Goal: Answer question/provide support

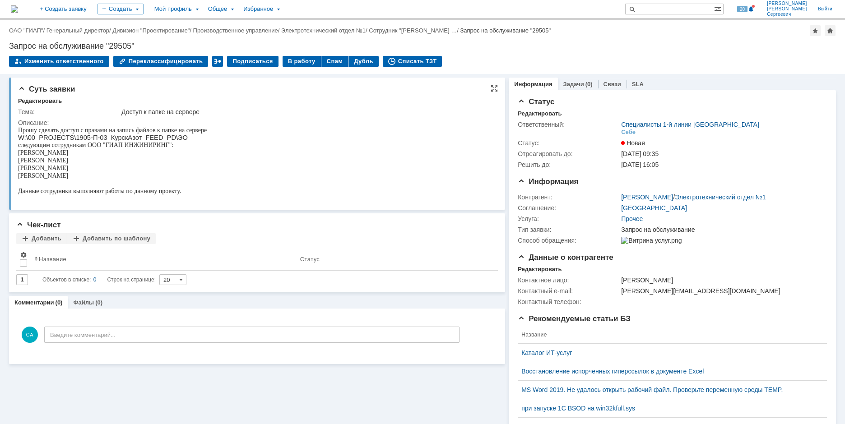
click at [449, 98] on div "Редактировать" at bounding box center [258, 102] width 480 height 8
click at [374, 402] on div "Суть заявки Редактировать Тема: Доступ к папке на сервере Описание: Чек-лист До…" at bounding box center [257, 320] width 496 height 492
click at [571, 85] on link "Задачи" at bounding box center [573, 84] width 21 height 7
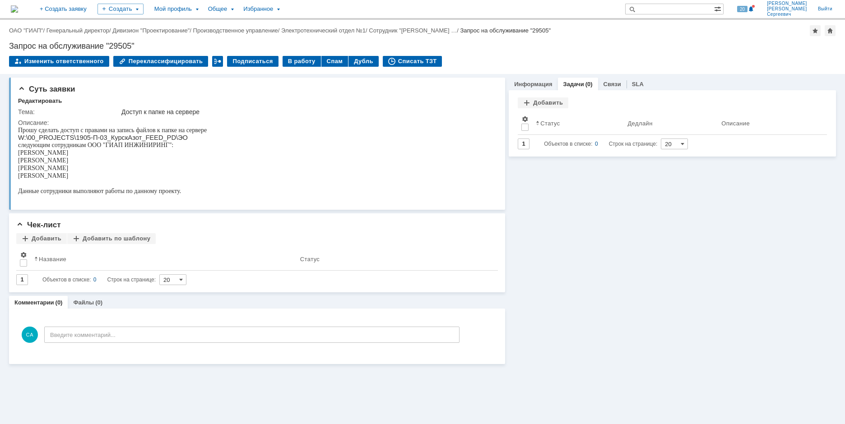
click at [604, 86] on link "Связи" at bounding box center [613, 84] width 18 height 7
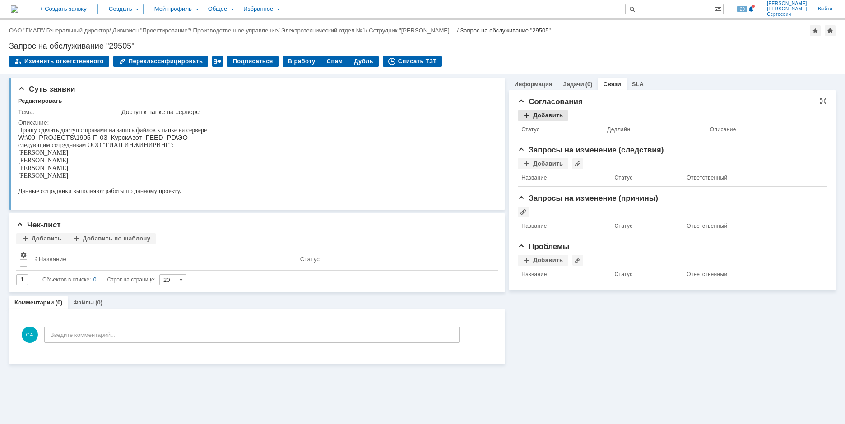
click at [537, 111] on div "Добавить" at bounding box center [543, 115] width 51 height 11
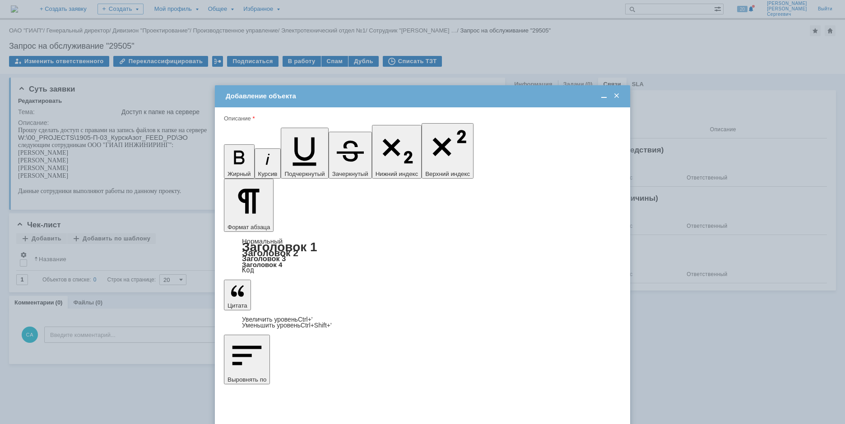
type input "г"
click at [353, 339] on span "Котова Наталья Николаевна" at bounding box center [331, 338] width 48 height 7
click at [0, 0] on input "Котова Наталья Николаевна" at bounding box center [0, 0] width 0 height 0
type input "Выбрано: 1 (объекты класса 'Сотрудник')"
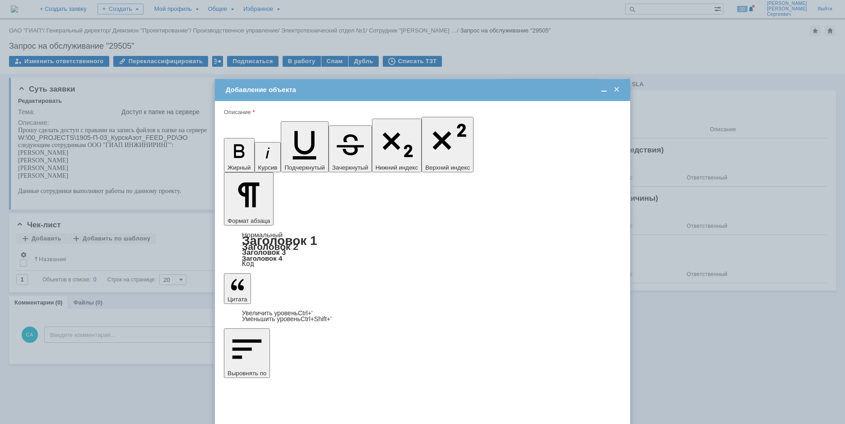
click at [327, 314] on span "Котова Наталья Николаевна" at bounding box center [331, 312] width 48 height 7
click at [0, 0] on input "Котова Наталья Николаевна" at bounding box center [0, 0] width 0 height 0
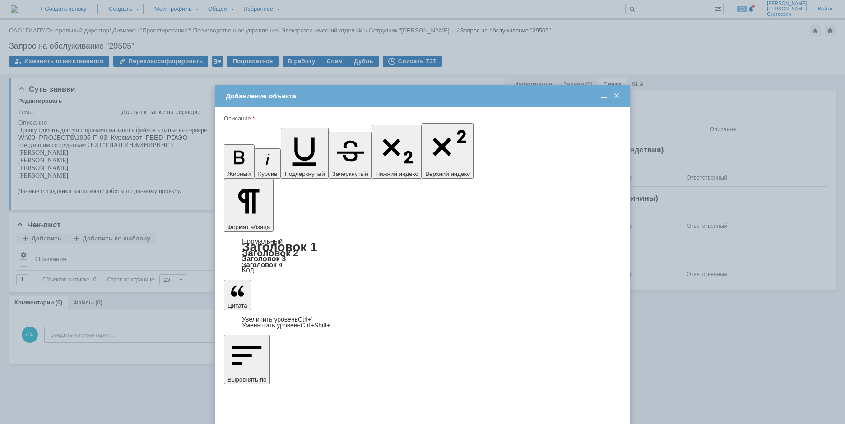
click at [311, 316] on span "Котова Наталья Николаевна" at bounding box center [331, 318] width 48 height 7
click at [0, 0] on input "Котова Наталья Николаевна" at bounding box center [0, 0] width 0 height 0
type input "Выбрано: 1 (объекты класса 'Сотрудник')"
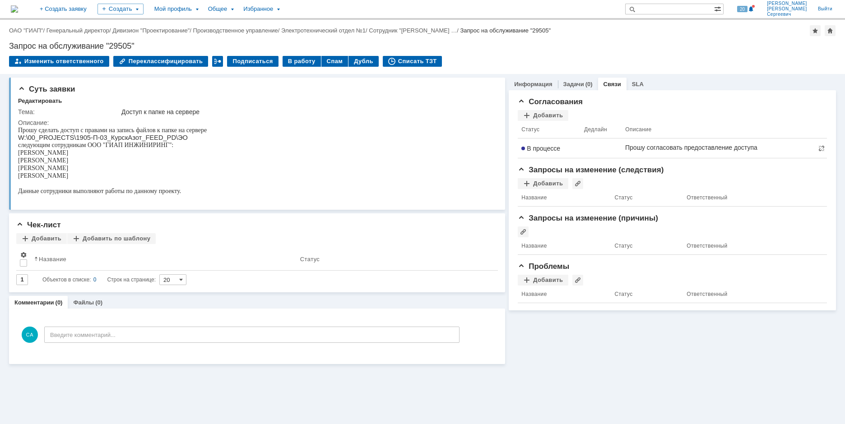
click at [728, 327] on div "Информация Задачи (0) Связи SLA Статус Редактировать Ответственный: Специалисты…" at bounding box center [670, 219] width 331 height 290
click at [205, 144] on p "следующим сотрудникам ООО "ГИАП ИНЖИНИРИНГ":" at bounding box center [112, 145] width 189 height 8
drag, startPoint x: 119, startPoint y: 181, endPoint x: 19, endPoint y: 155, distance: 103.4
click at [19, 155] on body "Прошу сделать доступ с правами на запись файлов к папке на сервере W:\00_PROJEC…" at bounding box center [112, 160] width 189 height 69
click at [735, 341] on div "Информация Задачи (0) Связи SLA Согласования Добавить Статус Дедлайн Описание В…" at bounding box center [670, 219] width 331 height 290
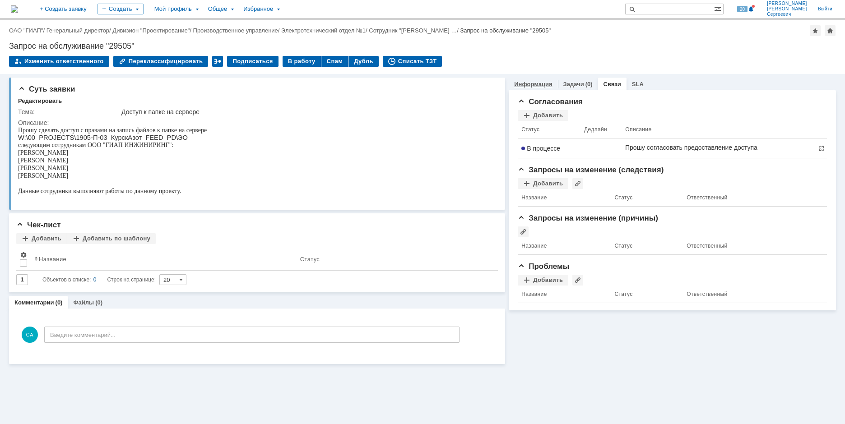
drag, startPoint x: 518, startPoint y: 78, endPoint x: 520, endPoint y: 87, distance: 9.3
click at [518, 83] on div "Информация" at bounding box center [533, 84] width 49 height 13
click at [520, 87] on link "Информация" at bounding box center [533, 84] width 38 height 7
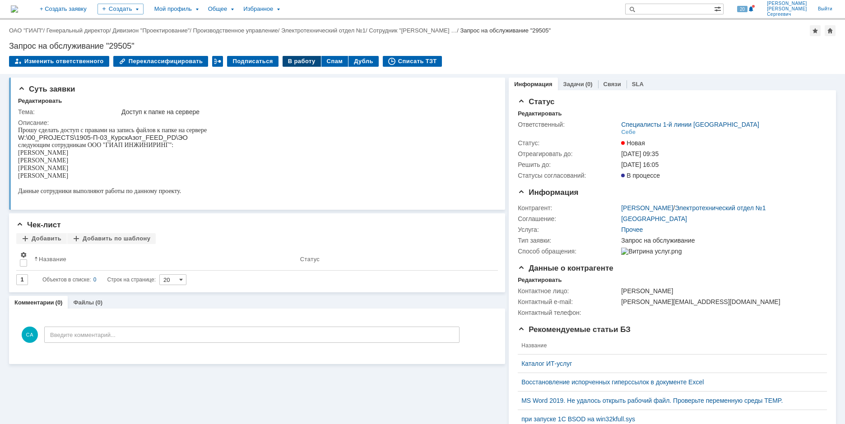
click at [283, 58] on div "В работу" at bounding box center [302, 61] width 38 height 11
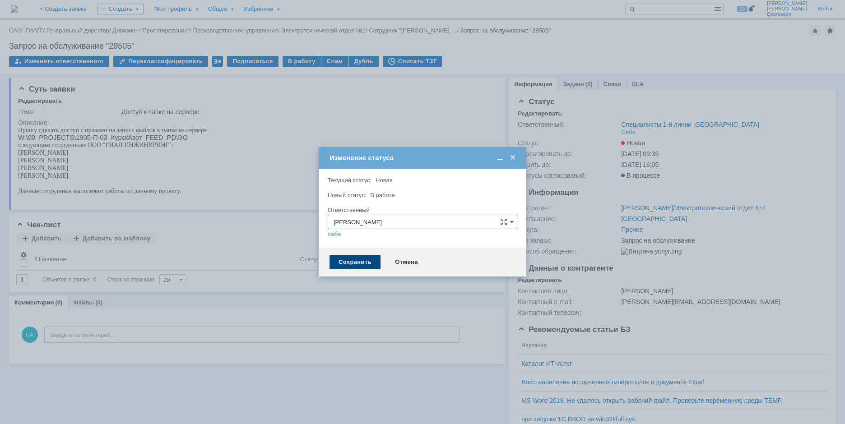
click at [341, 263] on div "Сохранить" at bounding box center [355, 262] width 51 height 14
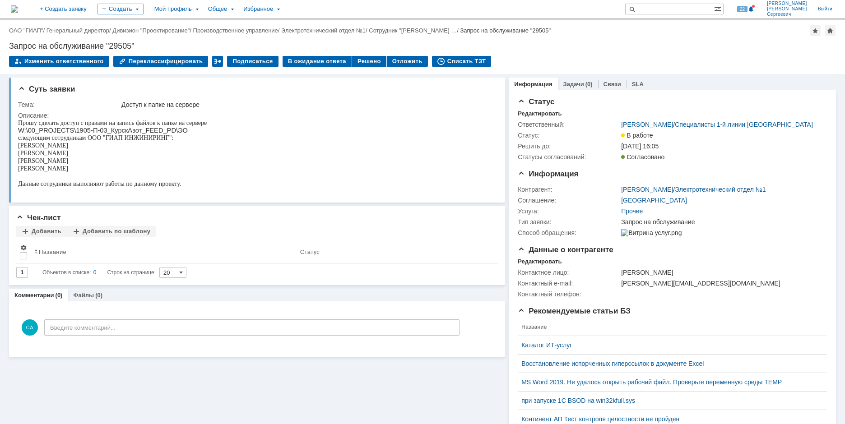
click at [755, 83] on div "Информация Задачи (0) Связи SLA" at bounding box center [672, 84] width 327 height 13
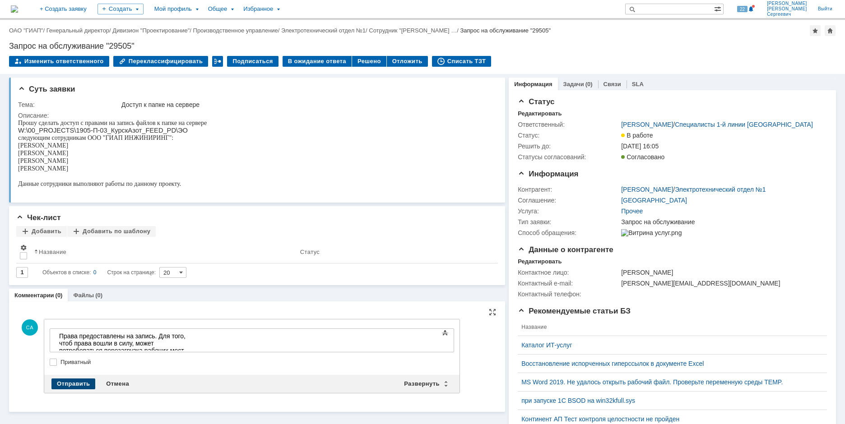
click at [65, 387] on div "Отправить" at bounding box center [73, 384] width 44 height 11
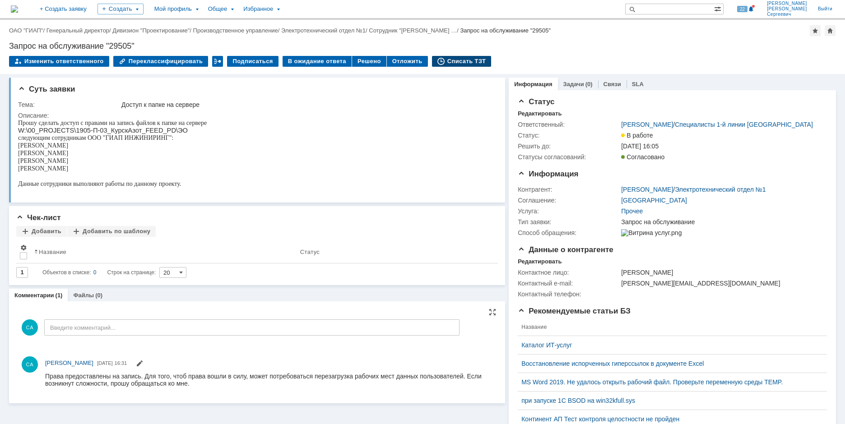
click at [442, 62] on div "Списать ТЗТ" at bounding box center [462, 61] width 60 height 11
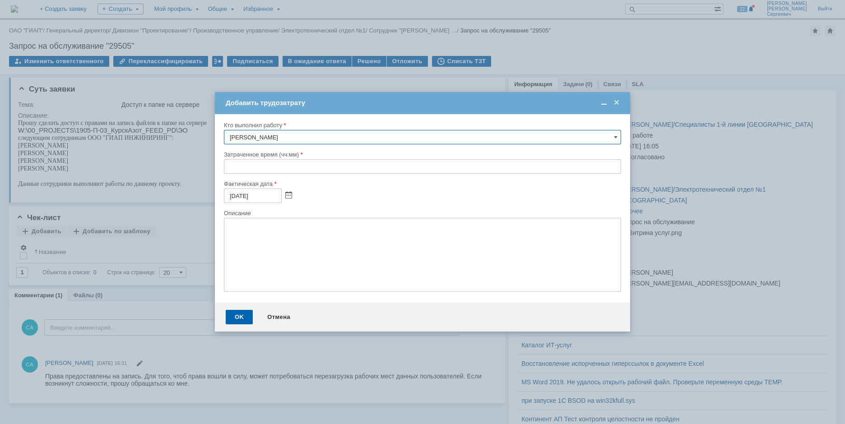
click at [227, 171] on input "text" at bounding box center [422, 166] width 397 height 14
type input "00:10"
click at [226, 311] on div "OK Отмена" at bounding box center [422, 317] width 415 height 29
click at [230, 315] on div "OK" at bounding box center [239, 317] width 27 height 14
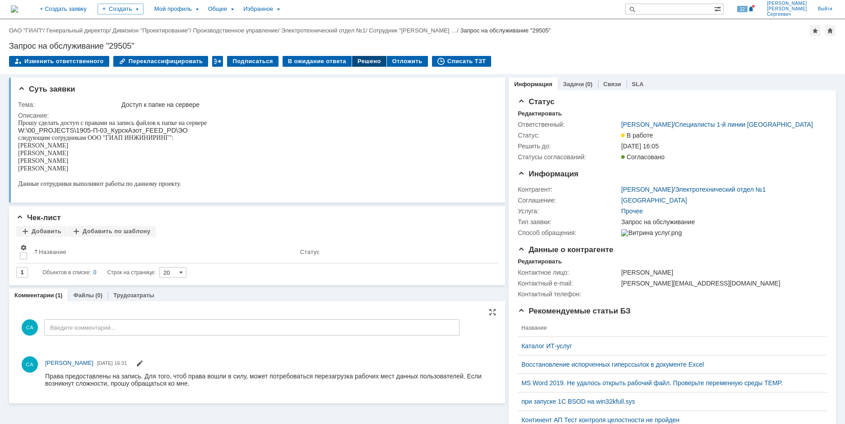
click at [359, 60] on div "Решено" at bounding box center [369, 61] width 34 height 11
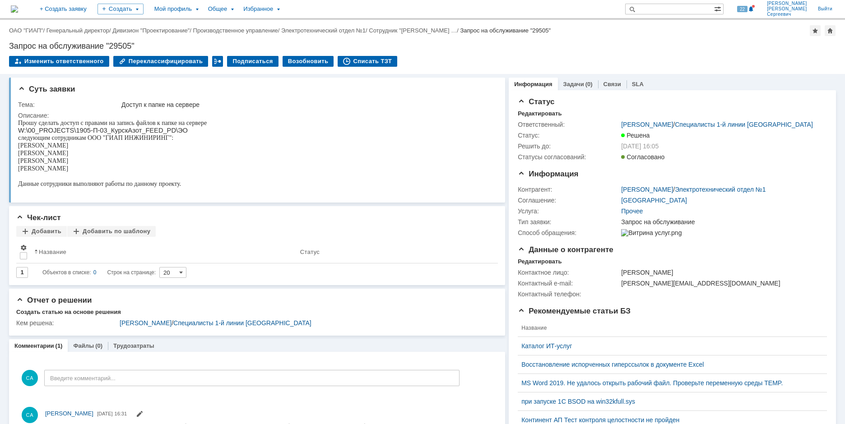
click at [754, 60] on div "Изменить ответственного Переклассифицировать Подписаться Возобновить Списать ТЗТ" at bounding box center [422, 65] width 827 height 19
